Goal: Information Seeking & Learning: Learn about a topic

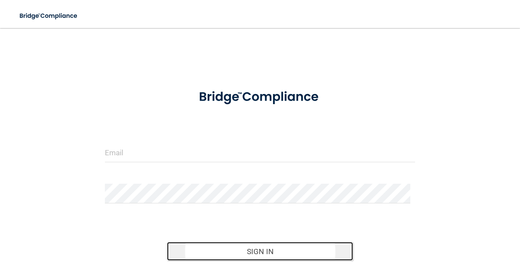
click at [302, 250] on button "Sign In" at bounding box center [260, 251] width 186 height 19
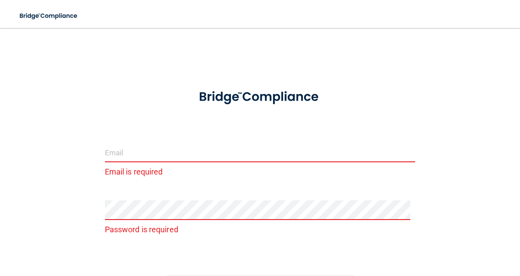
click at [224, 127] on form "Email is required Password is required Invalid email/password. You don't have p…" at bounding box center [260, 208] width 310 height 257
click at [215, 145] on input "email" at bounding box center [260, 152] width 310 height 20
type input "J"
type input "[EMAIL_ADDRESS][DOMAIN_NAME]"
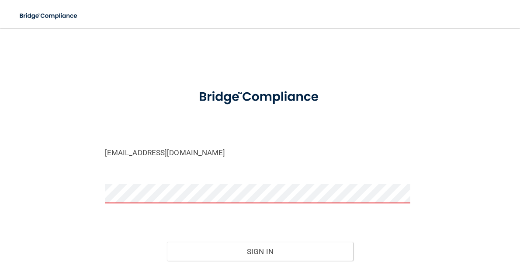
click at [167, 242] on button "Sign In" at bounding box center [260, 251] width 186 height 19
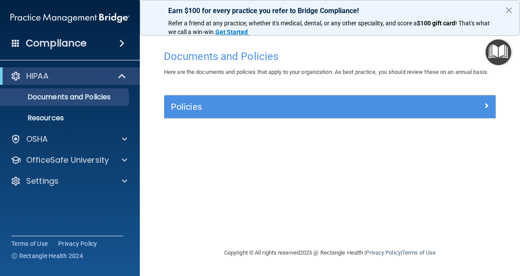
click at [119, 42] on span at bounding box center [121, 43] width 5 height 10
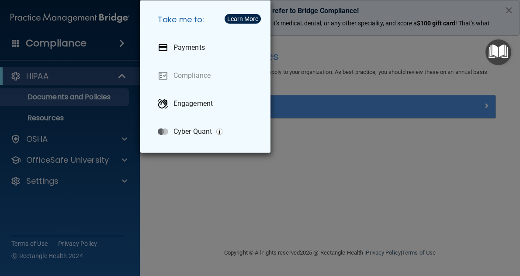
click at [300, 45] on div "Take me to: Payments Compliance Engagement Cyber Quant" at bounding box center [260, 138] width 520 height 276
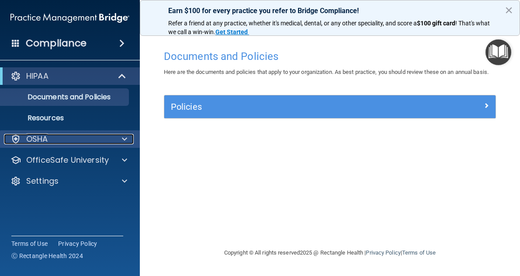
click at [128, 139] on div at bounding box center [123, 139] width 22 height 10
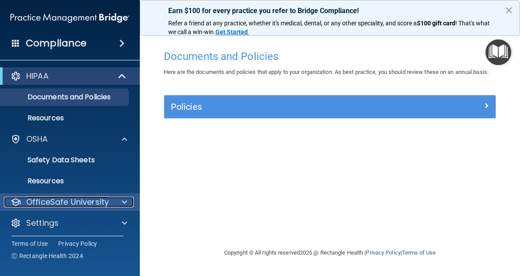
click at [129, 198] on div at bounding box center [123, 202] width 22 height 10
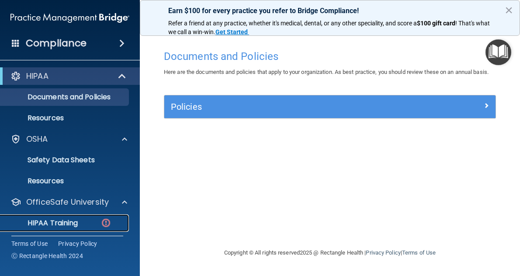
click at [72, 228] on link "HIPAA Training" at bounding box center [60, 222] width 138 height 17
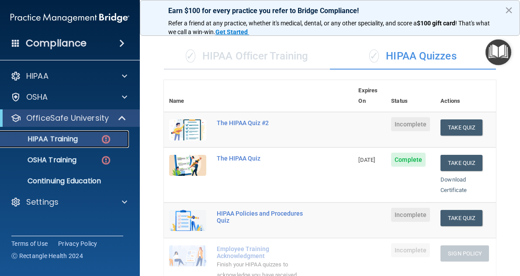
scroll to position [52, 0]
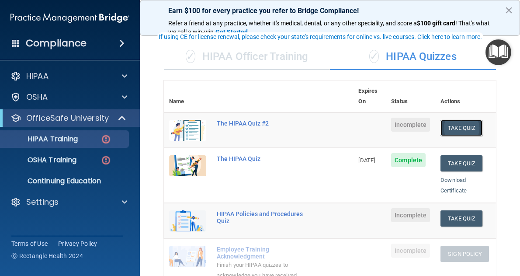
click at [461, 120] on button "Take Quiz" at bounding box center [462, 128] width 42 height 16
